Goal: Task Accomplishment & Management: Manage account settings

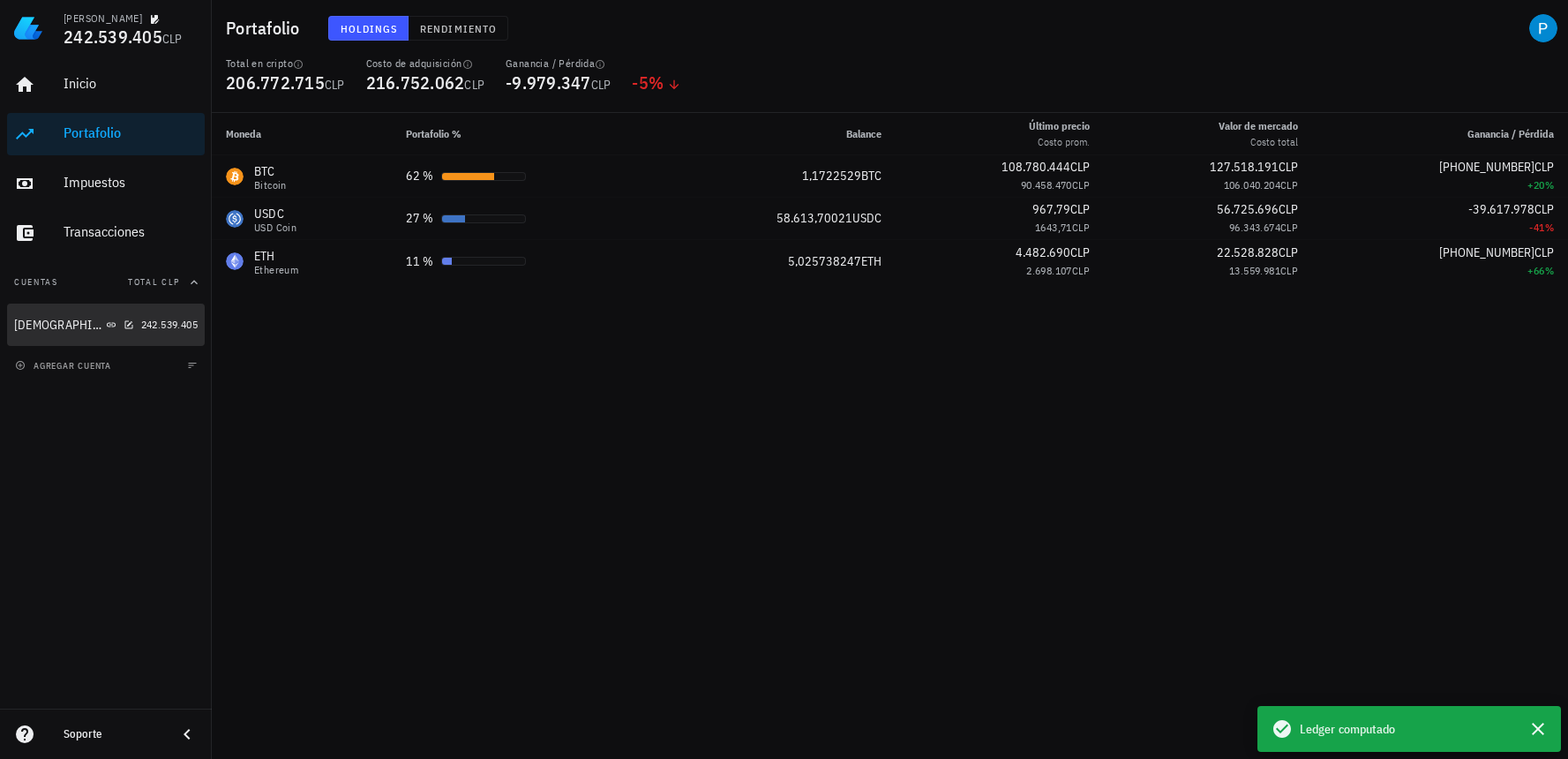
click at [155, 316] on div "242.539.405" at bounding box center [170, 325] width 56 height 18
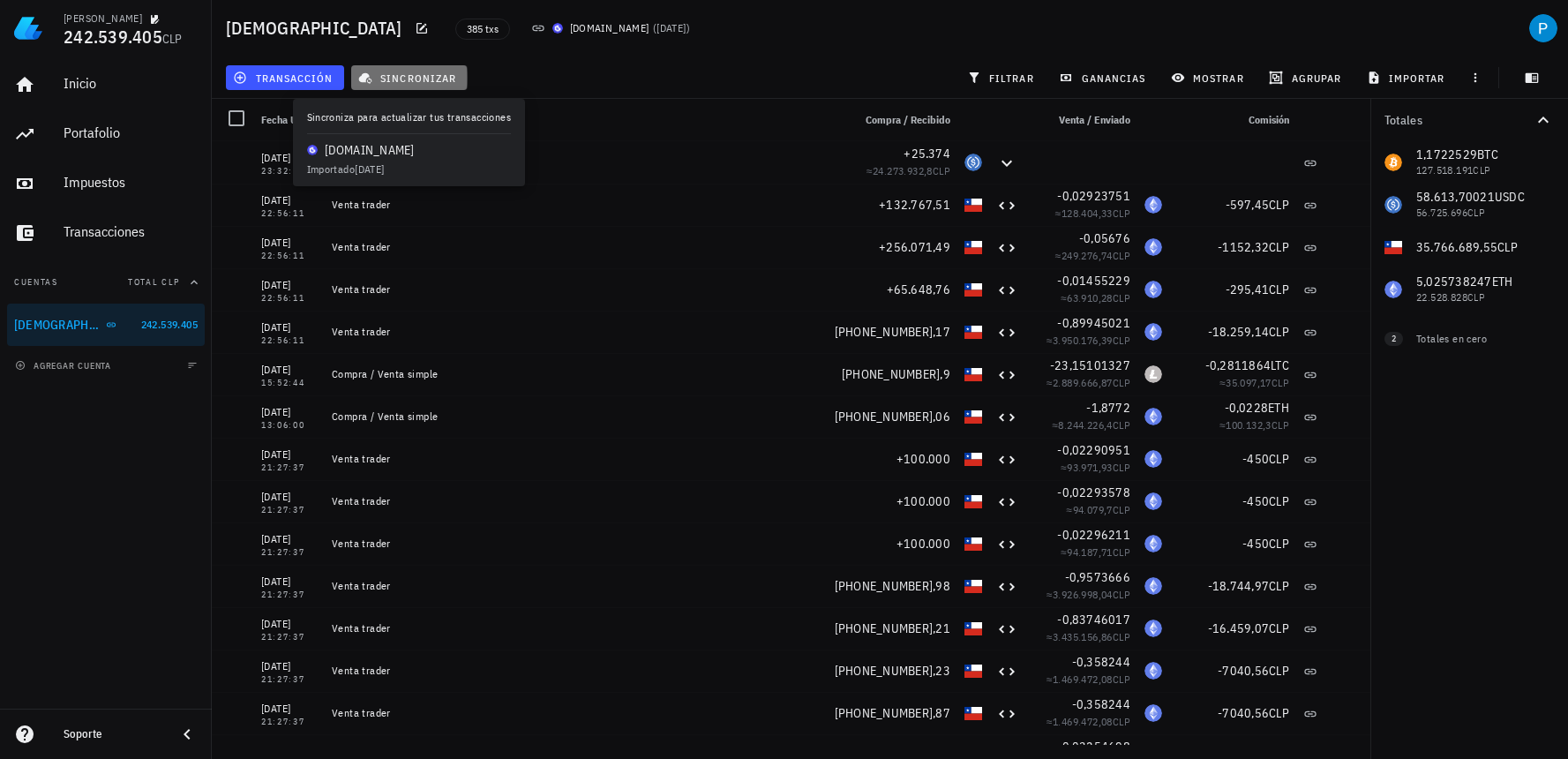
click at [390, 70] on span "sincronizar" at bounding box center [409, 77] width 95 height 14
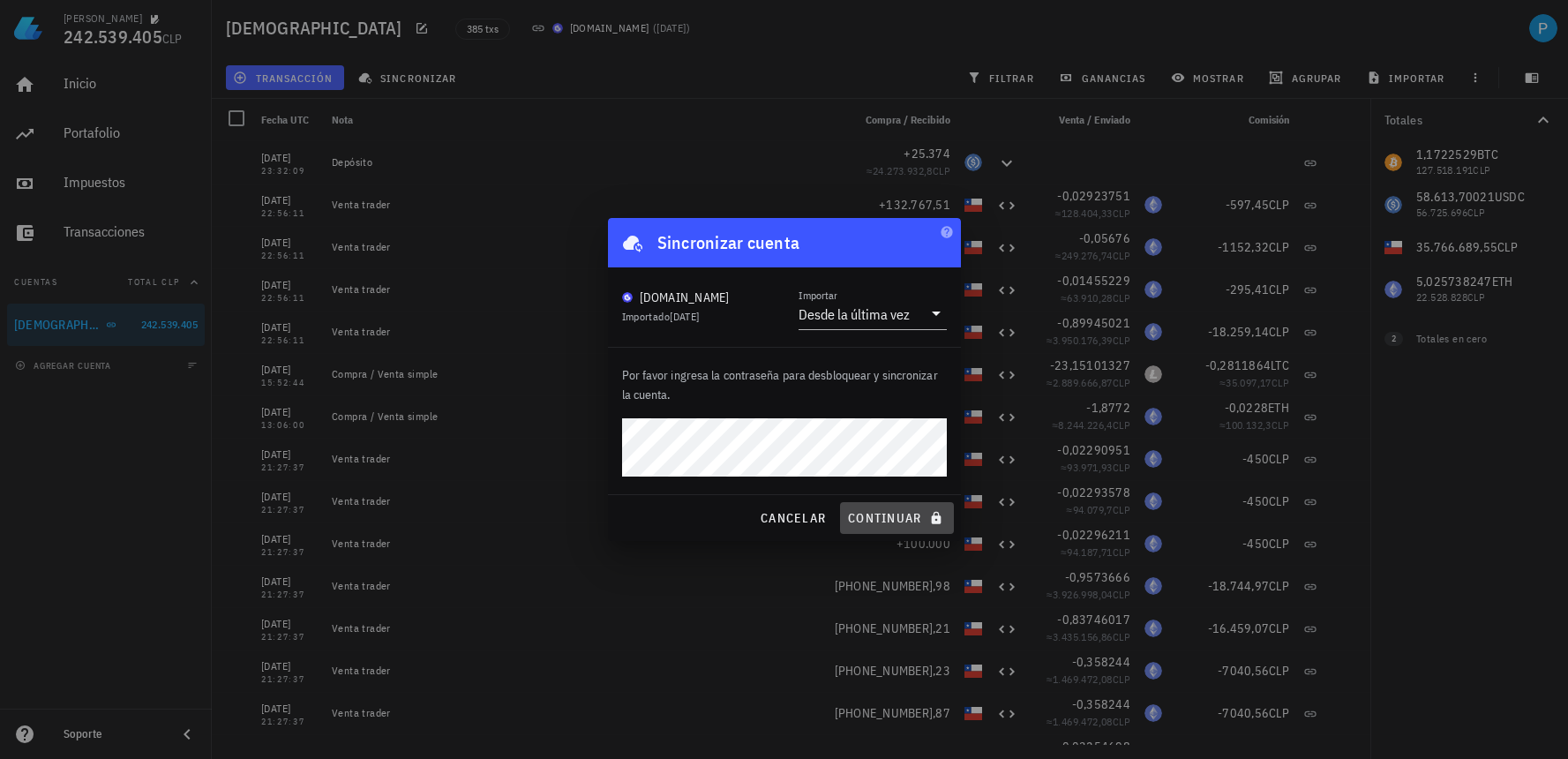
click at [913, 517] on span "continuar" at bounding box center [896, 518] width 98 height 16
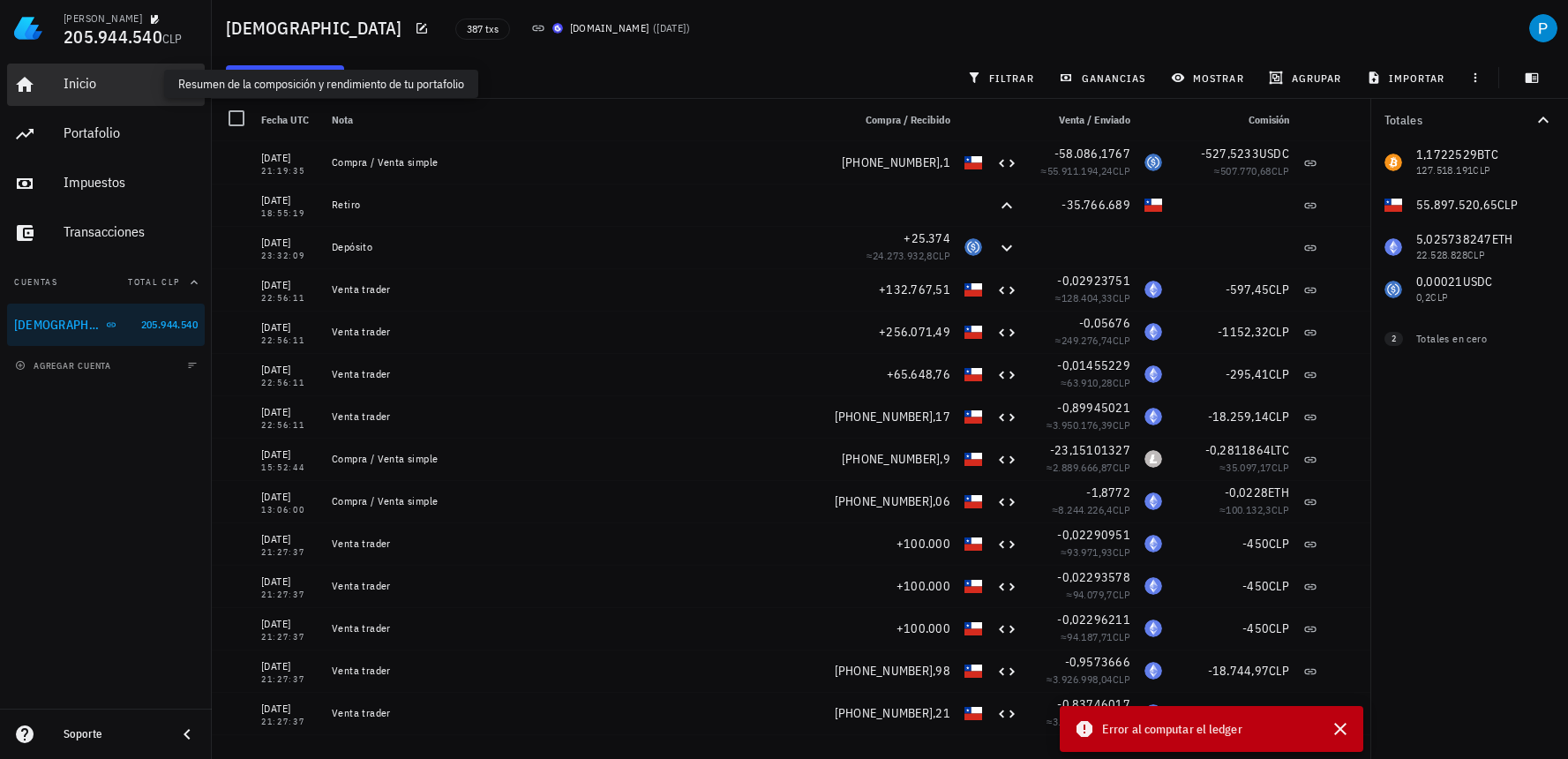
click at [83, 89] on div "Inicio" at bounding box center [130, 83] width 134 height 17
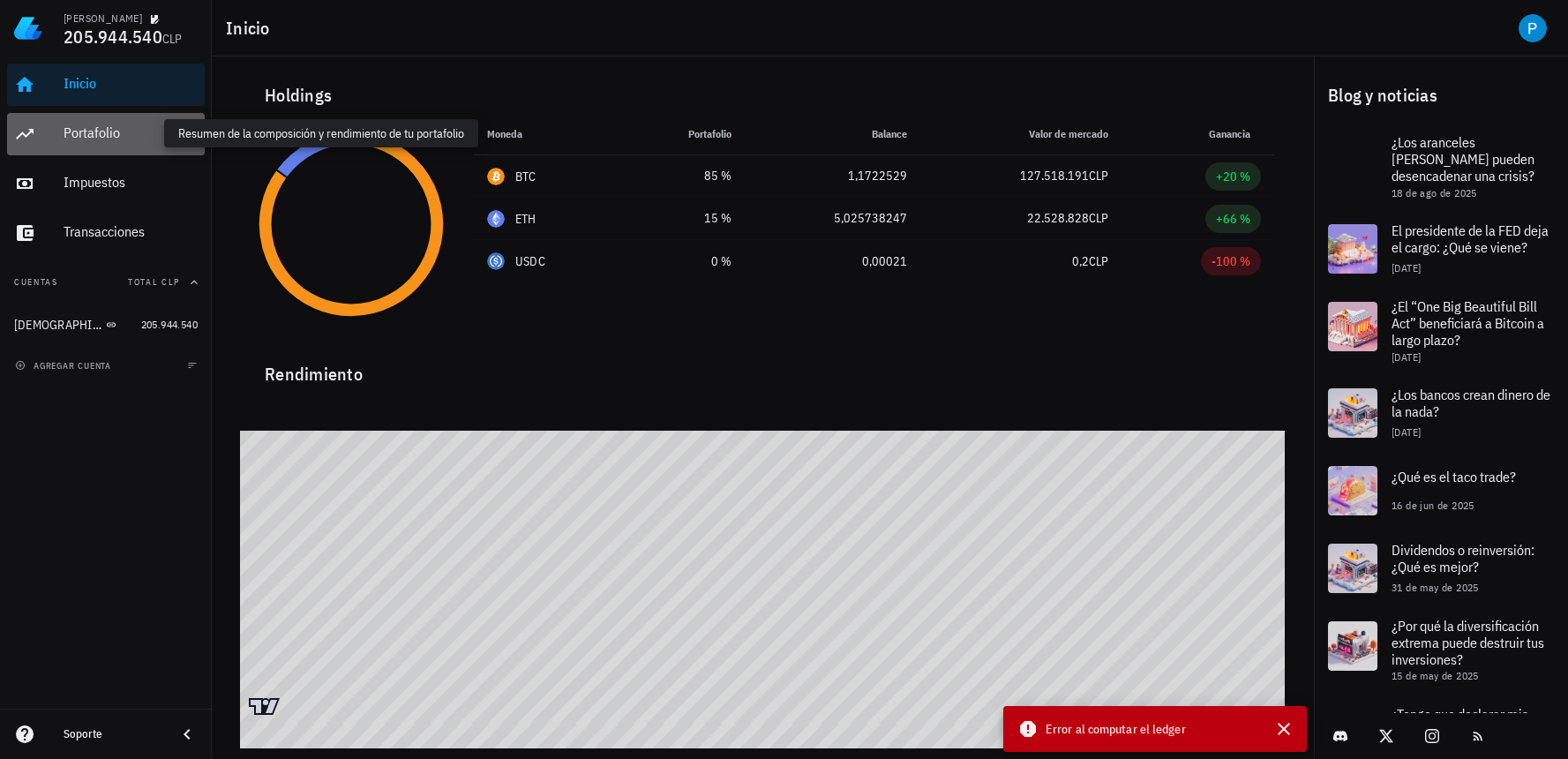
click at [100, 139] on div "Portafolio" at bounding box center [130, 133] width 134 height 17
